Goal: Transaction & Acquisition: Purchase product/service

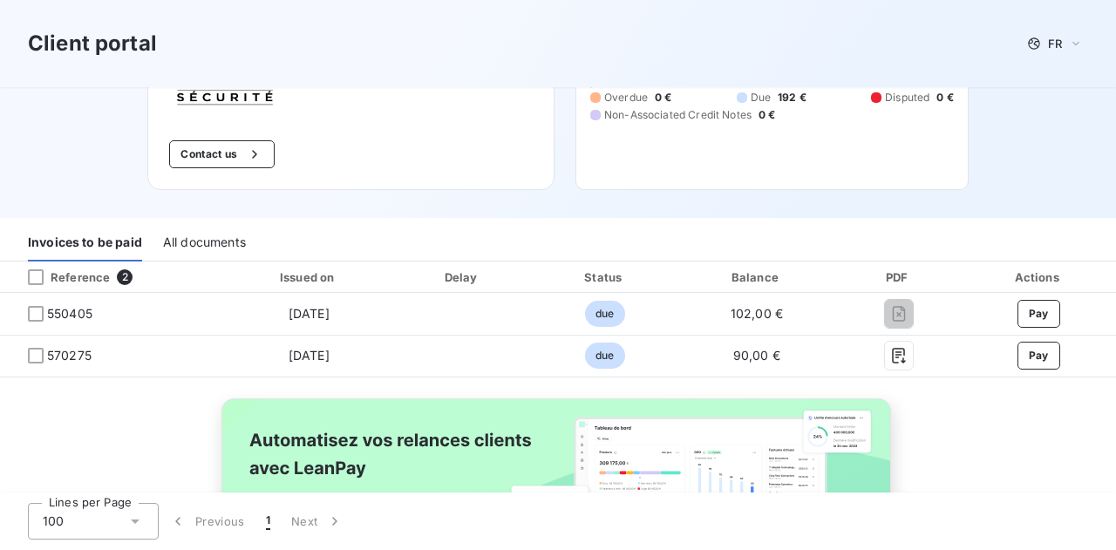
scroll to position [187, 0]
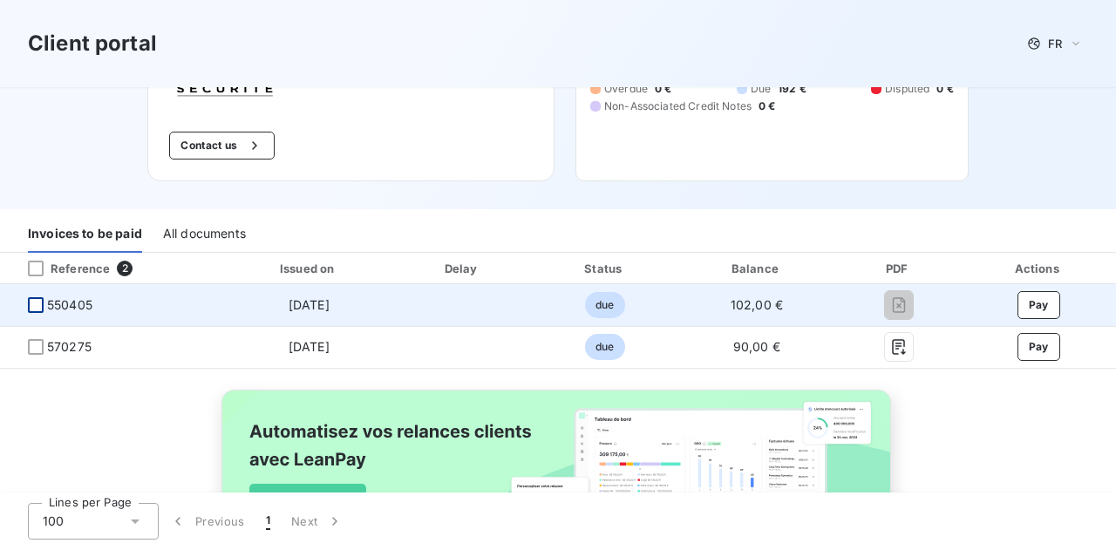
click at [38, 306] on div at bounding box center [36, 305] width 16 height 16
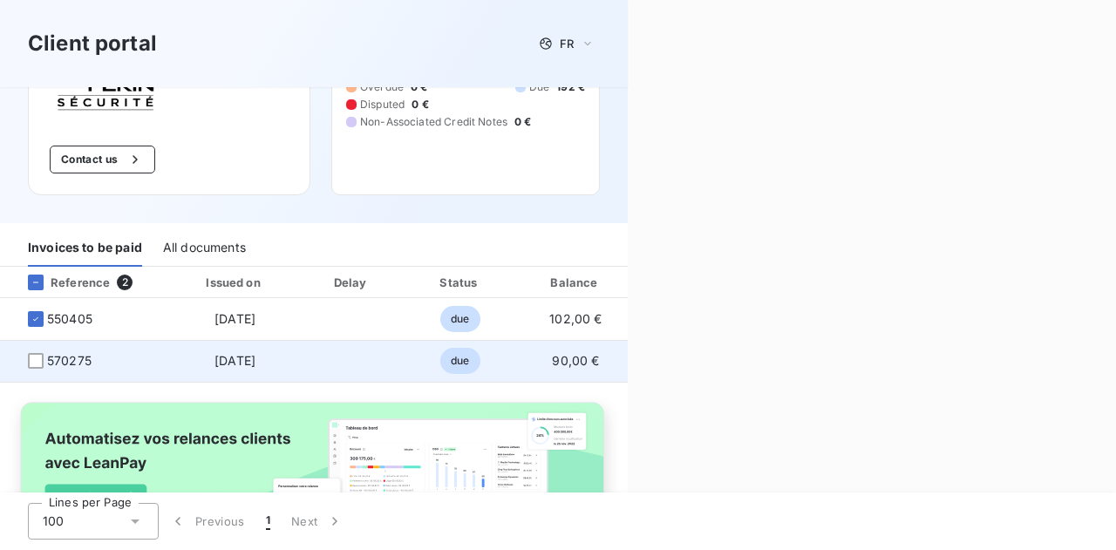
scroll to position [201, 0]
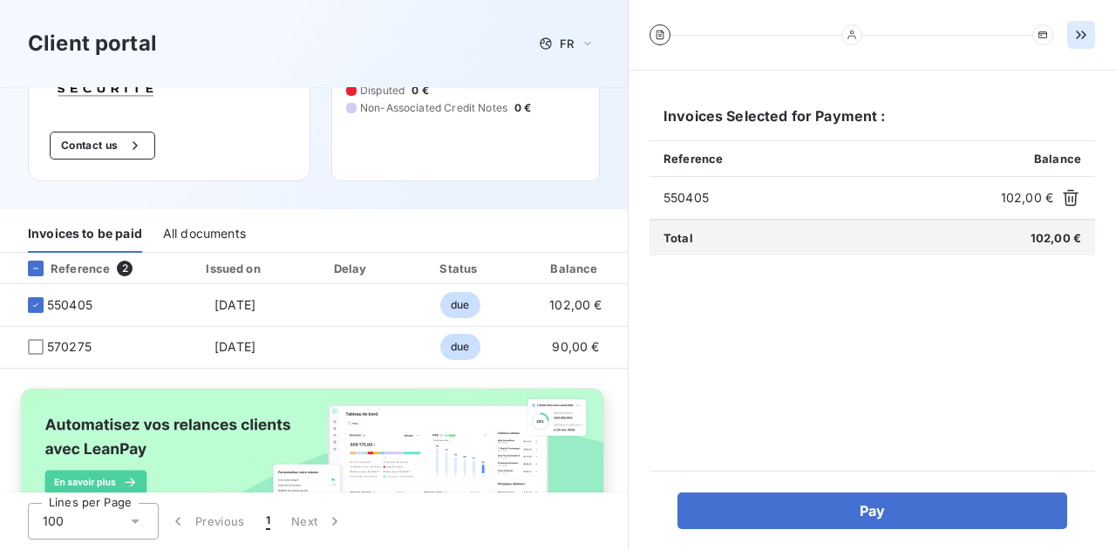
click at [1079, 34] on icon "button" at bounding box center [1080, 34] width 17 height 17
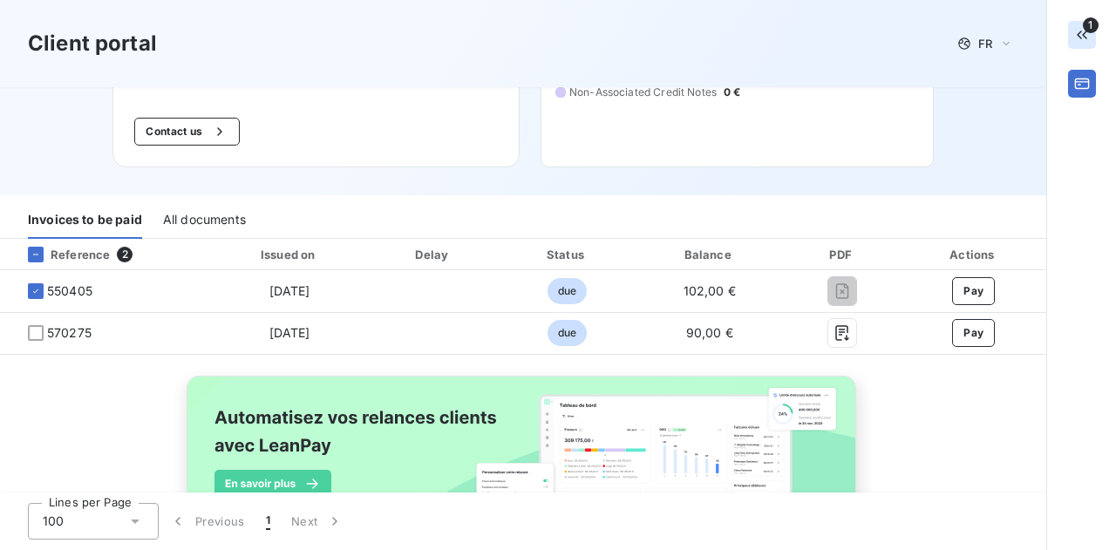
scroll to position [187, 0]
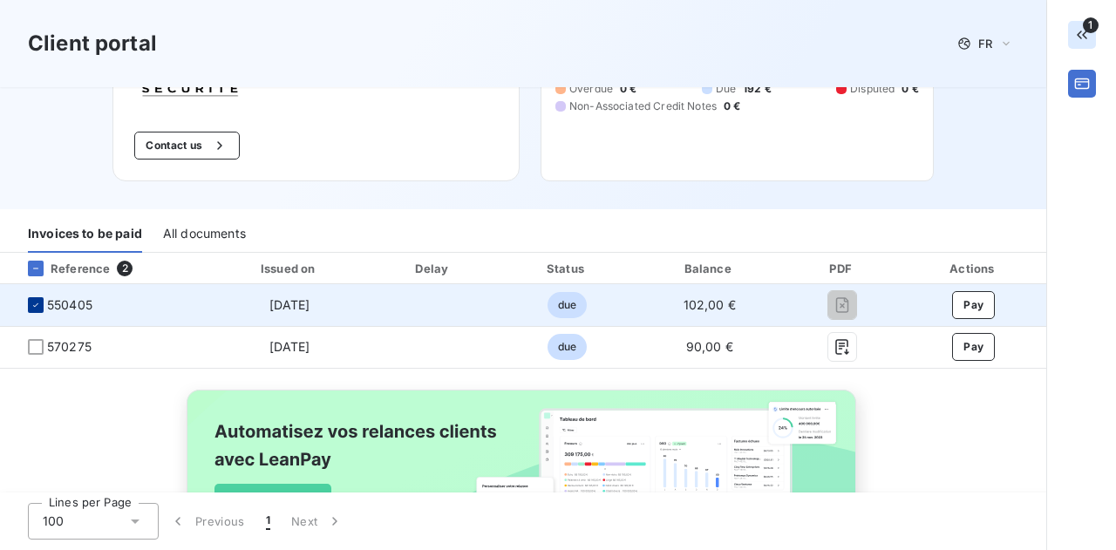
click at [34, 304] on icon at bounding box center [36, 305] width 10 height 10
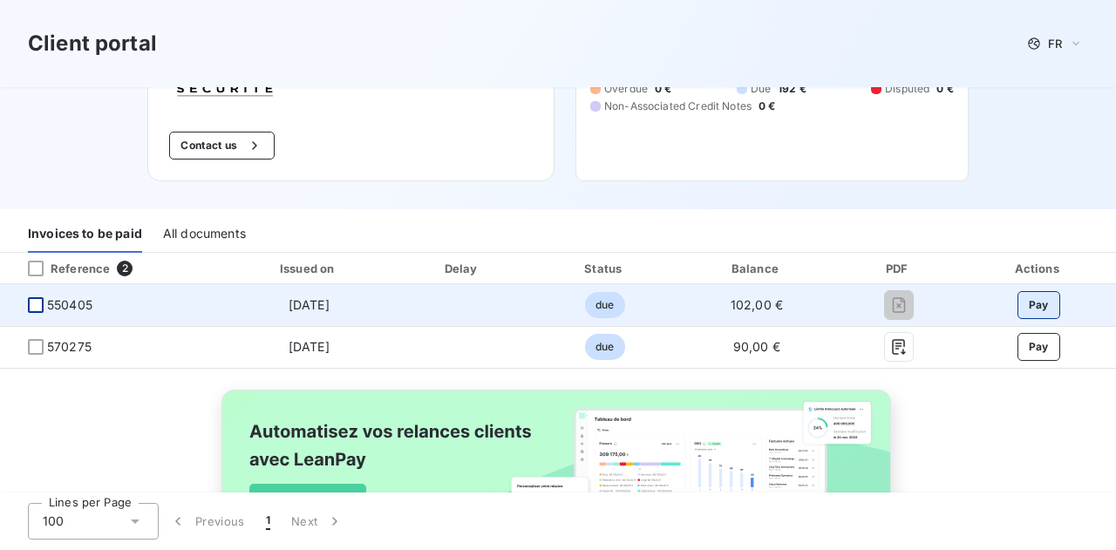
click at [1018, 315] on button "Pay" at bounding box center [1039, 305] width 43 height 28
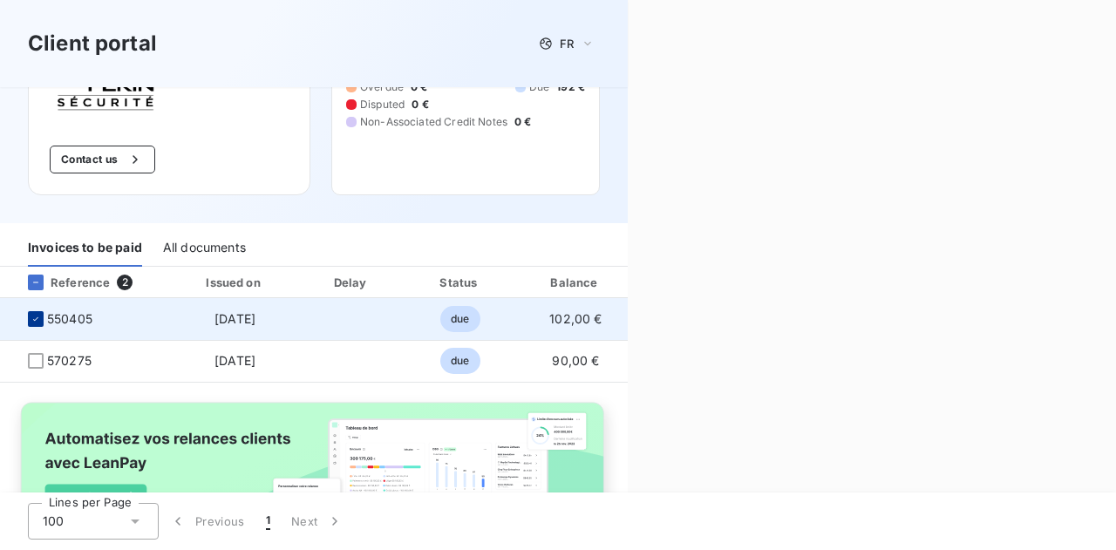
scroll to position [201, 0]
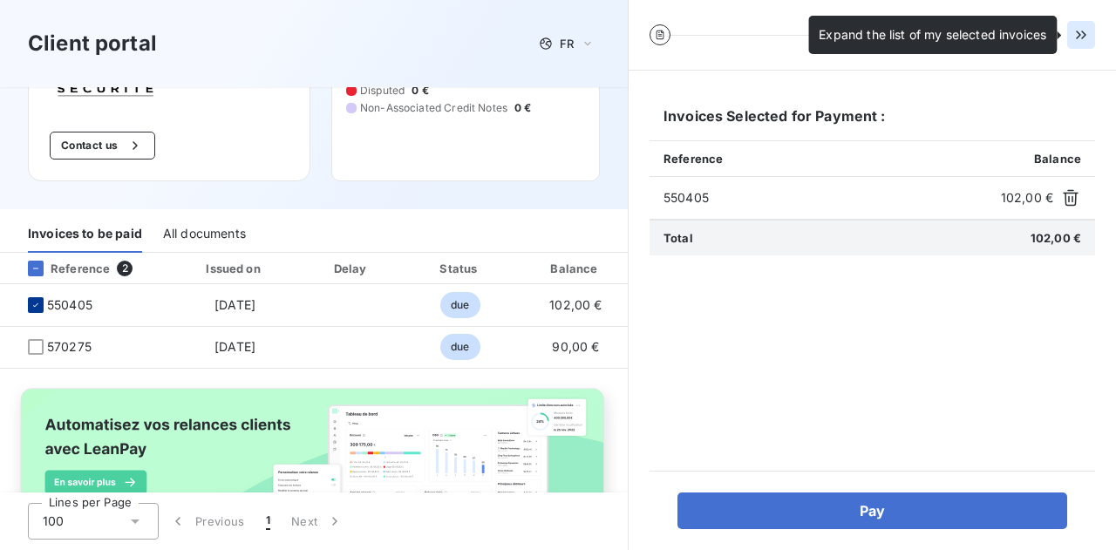
click at [1076, 35] on icon "button" at bounding box center [1080, 34] width 17 height 17
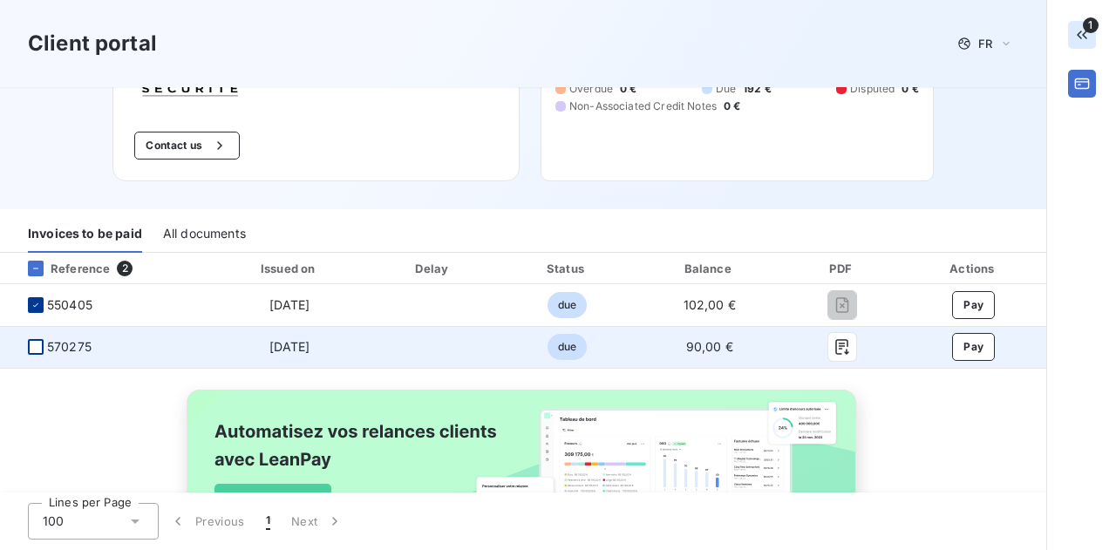
click at [33, 351] on div at bounding box center [36, 347] width 16 height 16
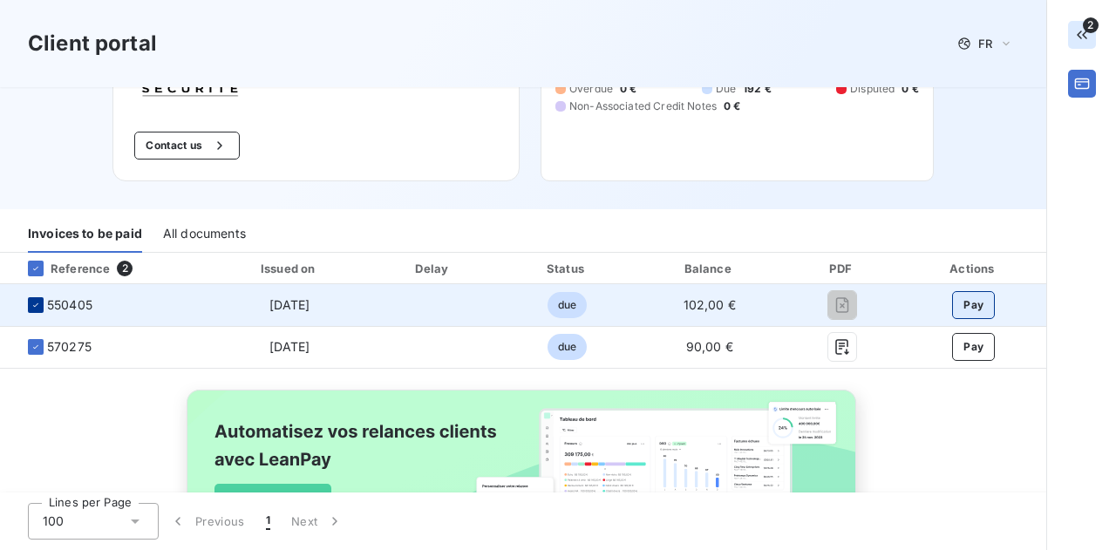
click at [952, 306] on button "Pay" at bounding box center [973, 305] width 43 height 28
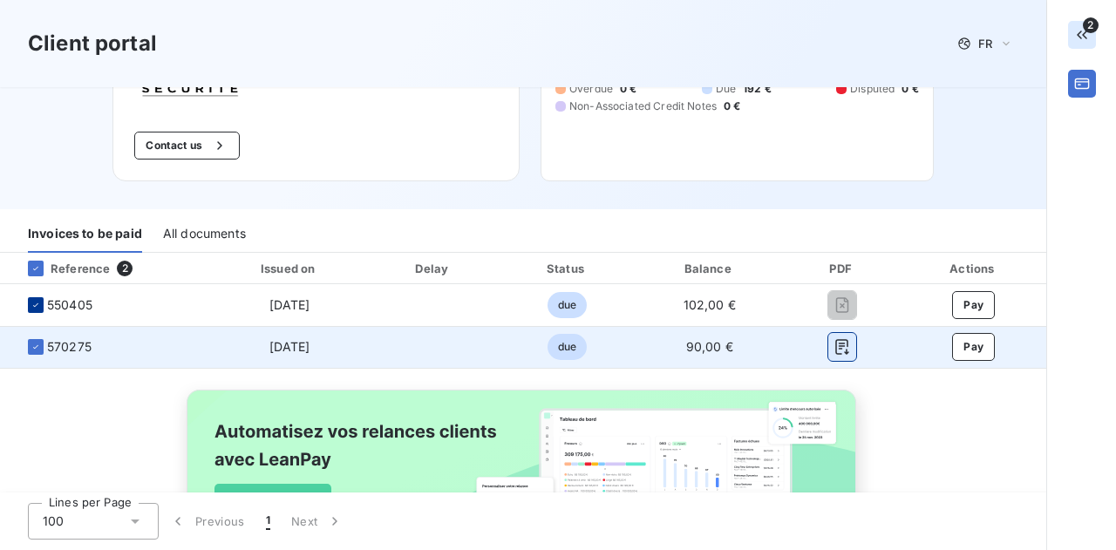
click at [834, 346] on icon "button" at bounding box center [842, 346] width 17 height 17
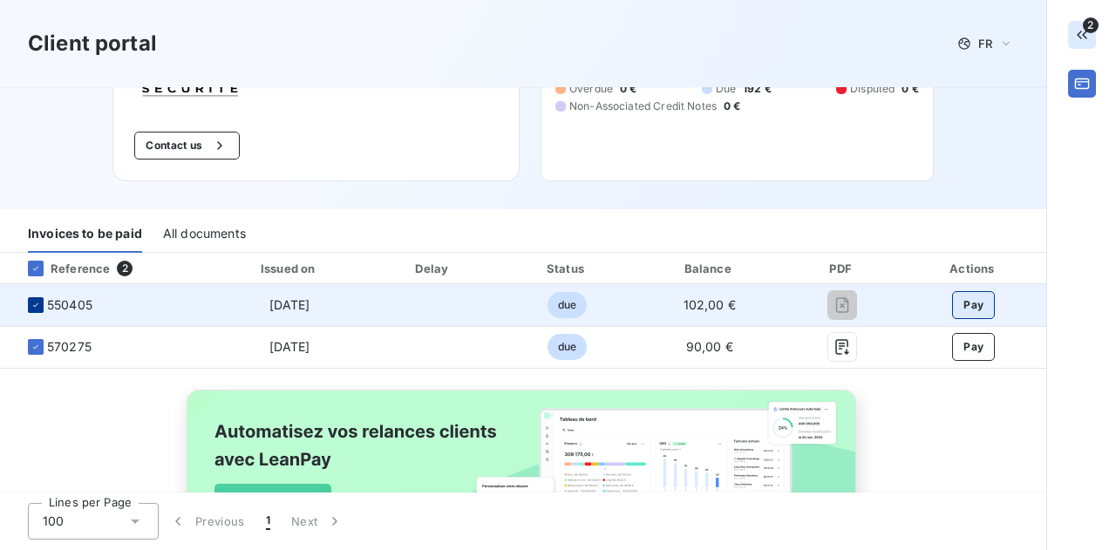
click at [952, 308] on button "Pay" at bounding box center [973, 305] width 43 height 28
click at [966, 311] on button "Pay" at bounding box center [973, 305] width 43 height 28
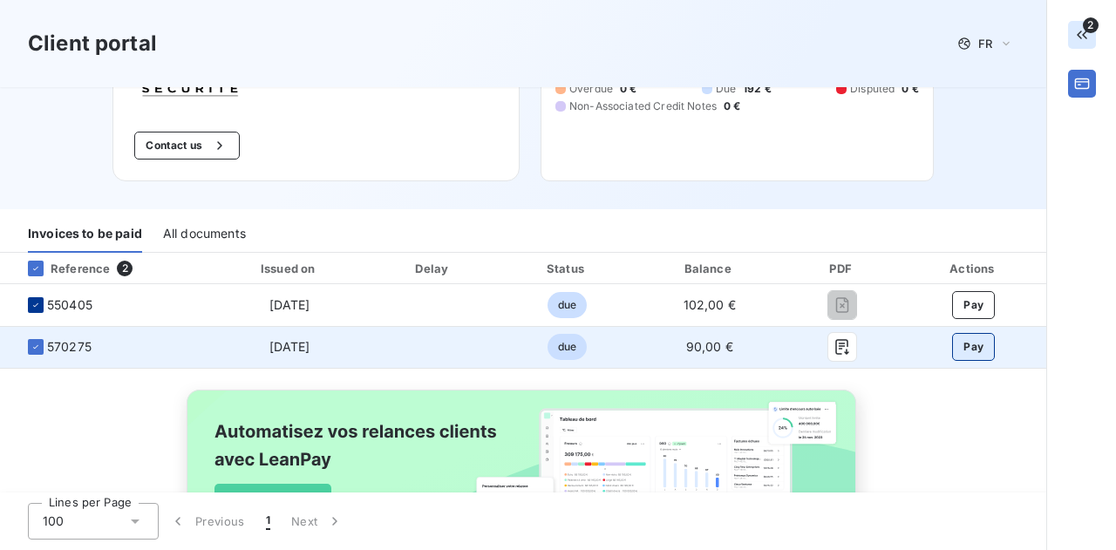
click at [967, 339] on button "Pay" at bounding box center [973, 347] width 43 height 28
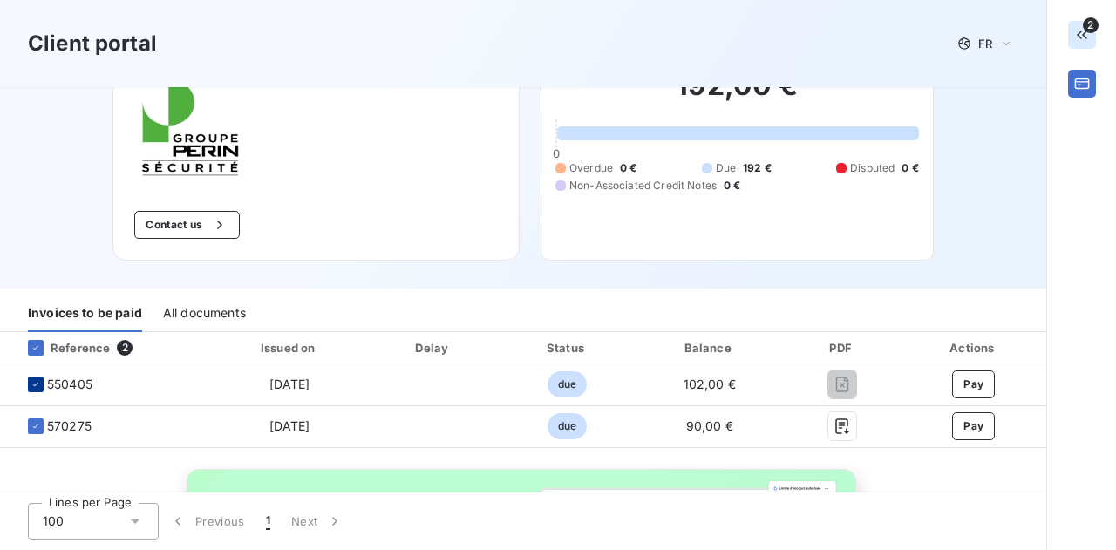
scroll to position [108, 0]
click at [41, 345] on div at bounding box center [36, 347] width 16 height 16
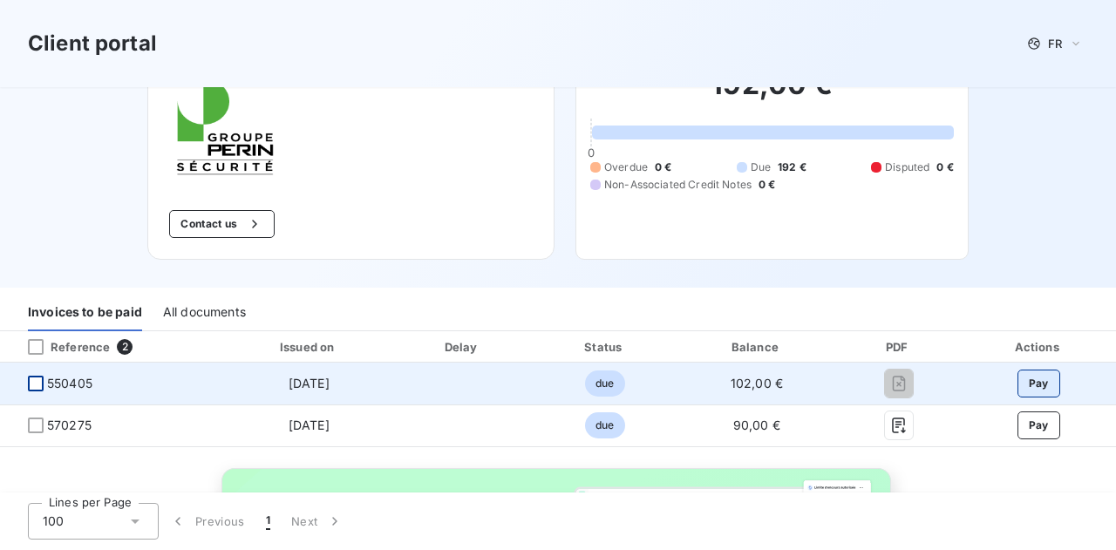
click at [1032, 381] on button "Pay" at bounding box center [1039, 384] width 43 height 28
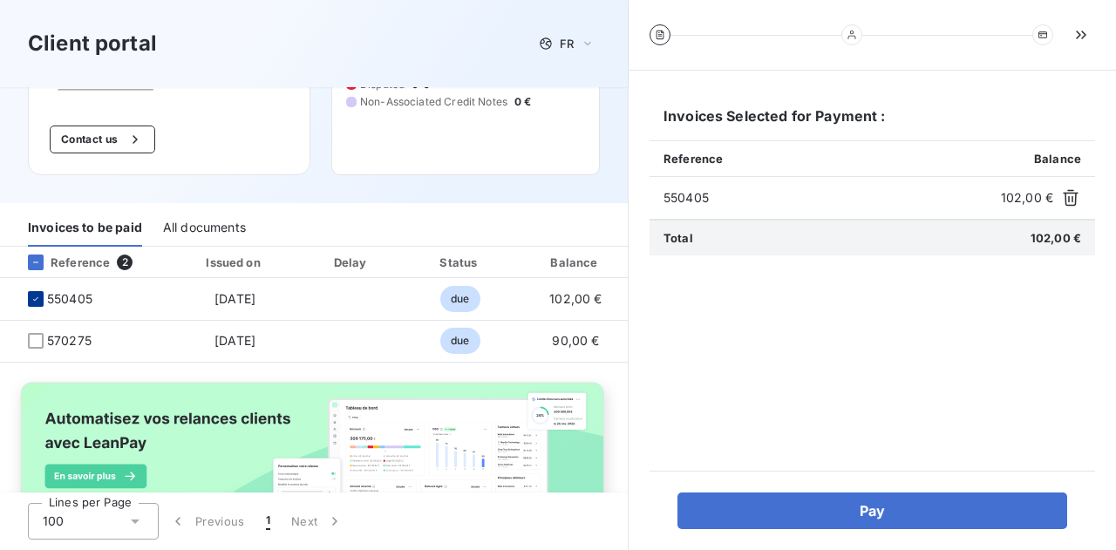
scroll to position [208, 0]
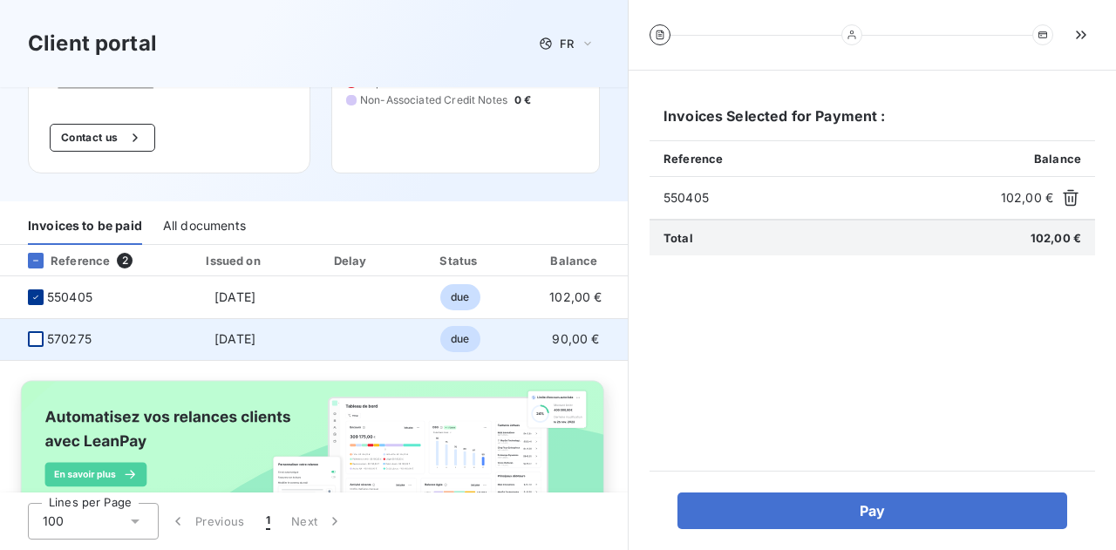
click at [37, 336] on div at bounding box center [36, 339] width 16 height 16
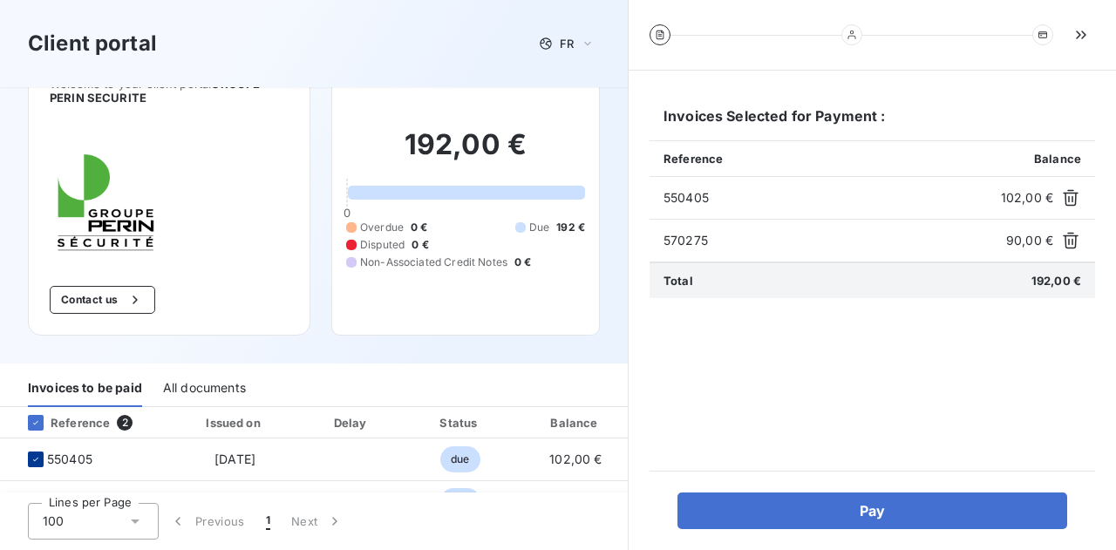
scroll to position [49, 0]
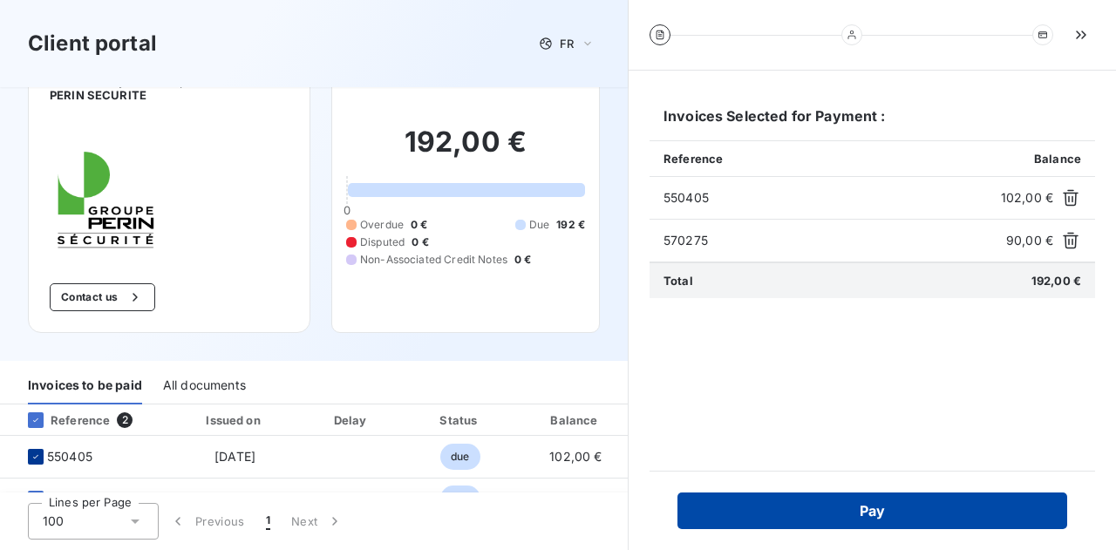
click at [814, 517] on button "Pay" at bounding box center [872, 511] width 390 height 37
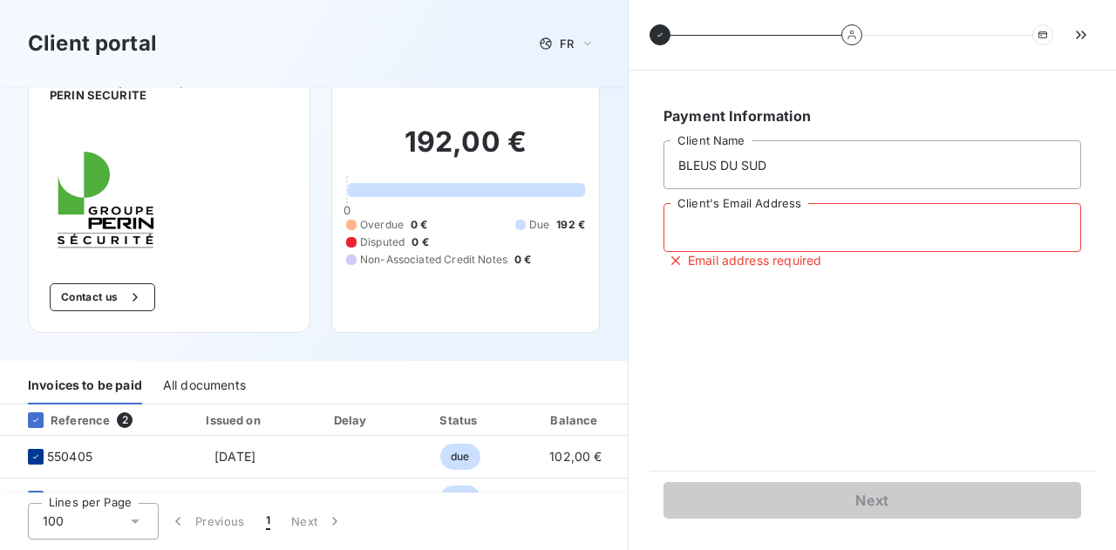
click at [751, 224] on input "Client's Email Address" at bounding box center [873, 227] width 418 height 49
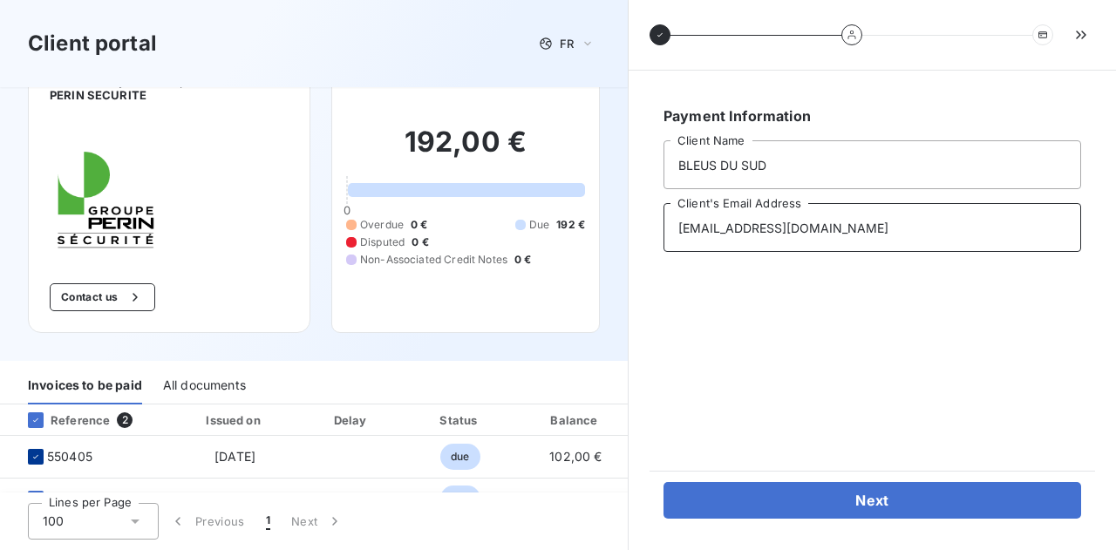
type input "[EMAIL_ADDRESS][DOMAIN_NAME]"
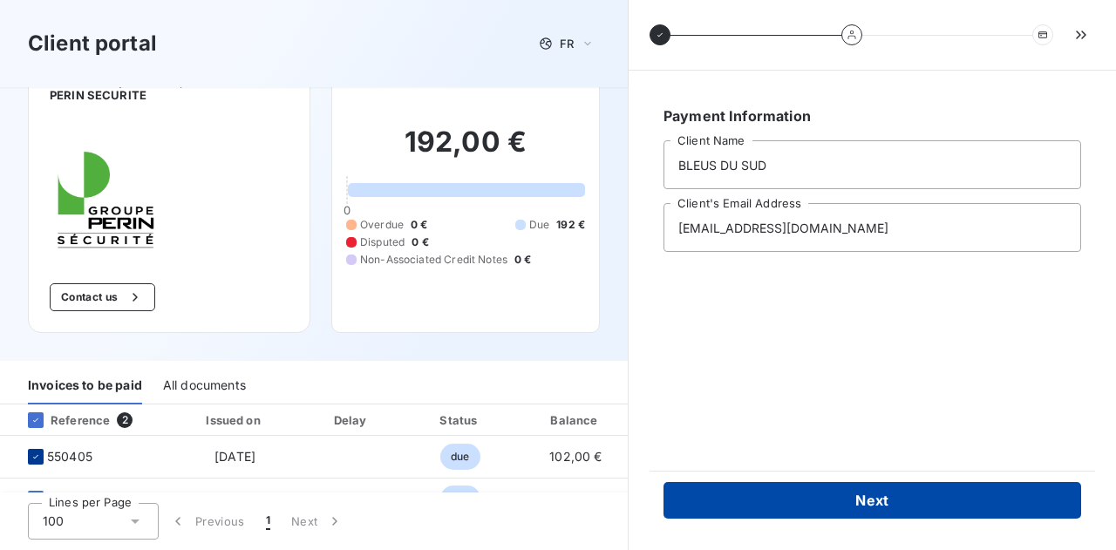
click at [854, 501] on button "Next" at bounding box center [873, 500] width 418 height 37
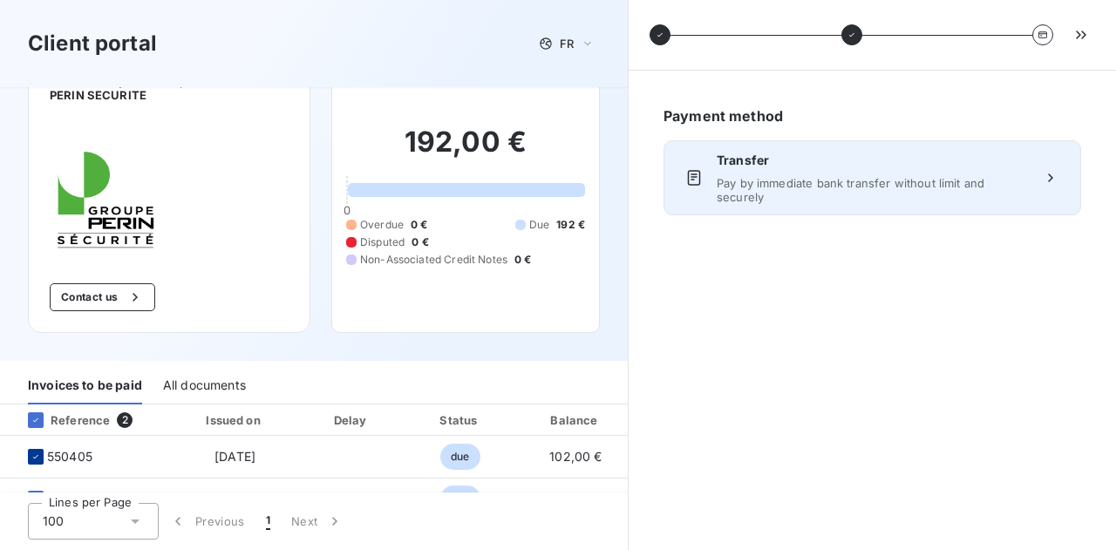
click at [878, 196] on span "Pay by immediate bank transfer without limit and securely" at bounding box center [872, 190] width 311 height 28
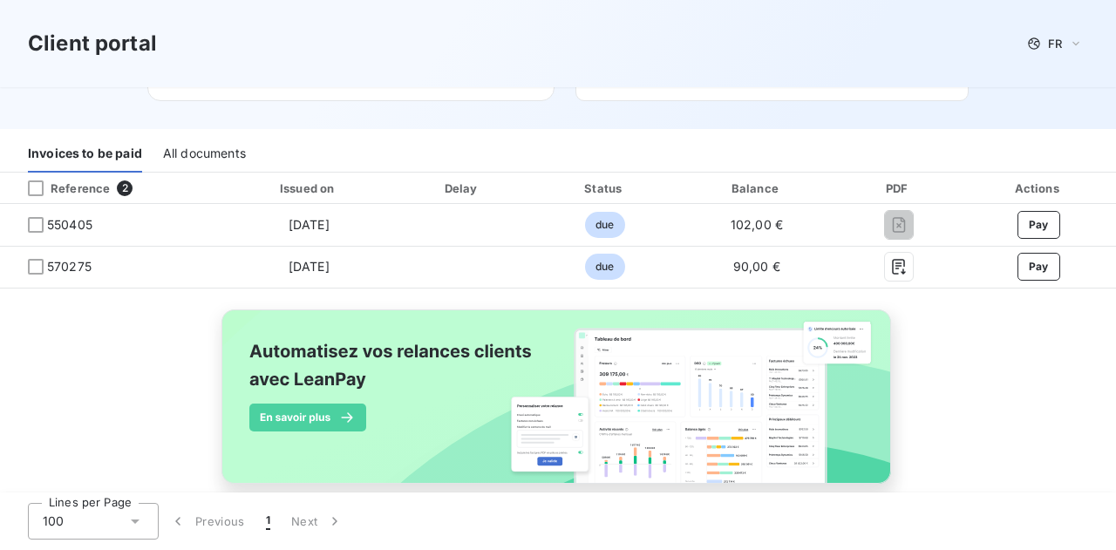
scroll to position [295, 0]
